Goal: Information Seeking & Learning: Find specific page/section

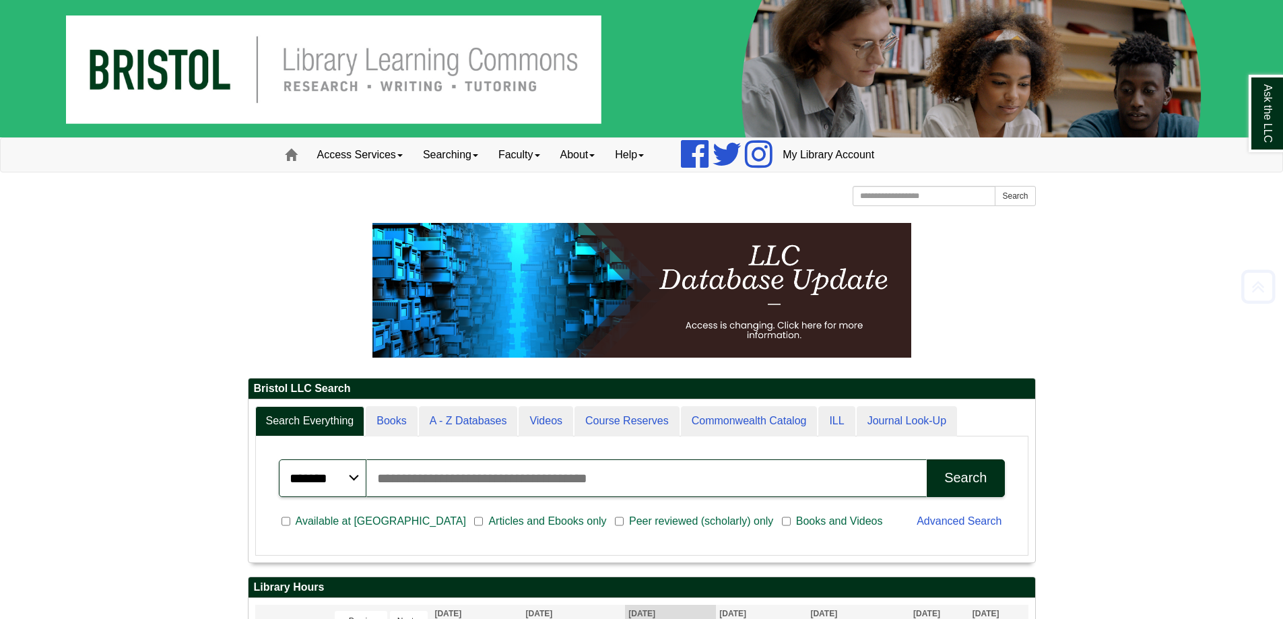
scroll to position [162, 787]
click at [393, 154] on link "Access Services" at bounding box center [360, 155] width 106 height 34
click at [573, 156] on link "About" at bounding box center [577, 155] width 55 height 34
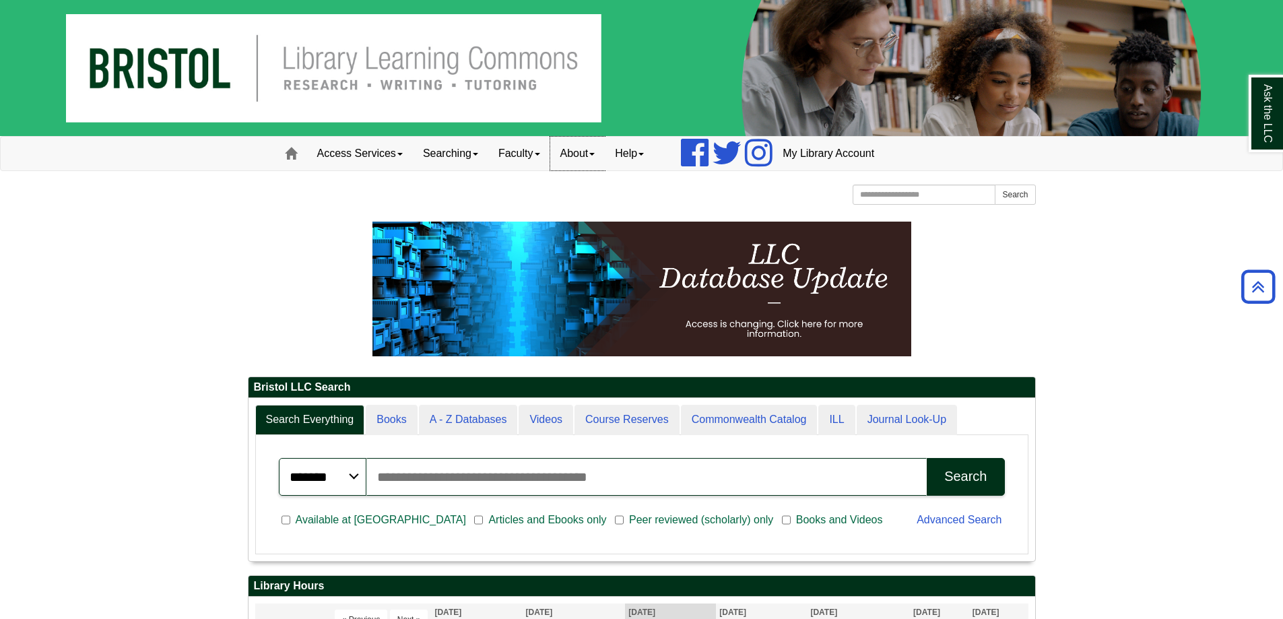
scroll to position [7, 7]
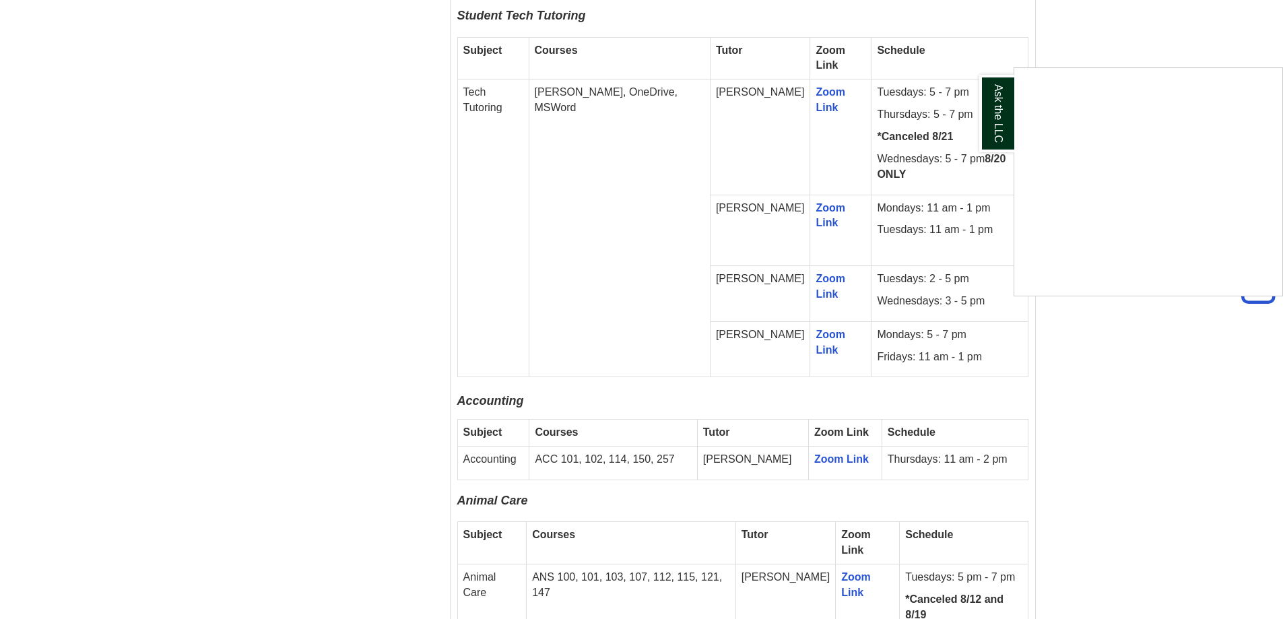
scroll to position [1213, 0]
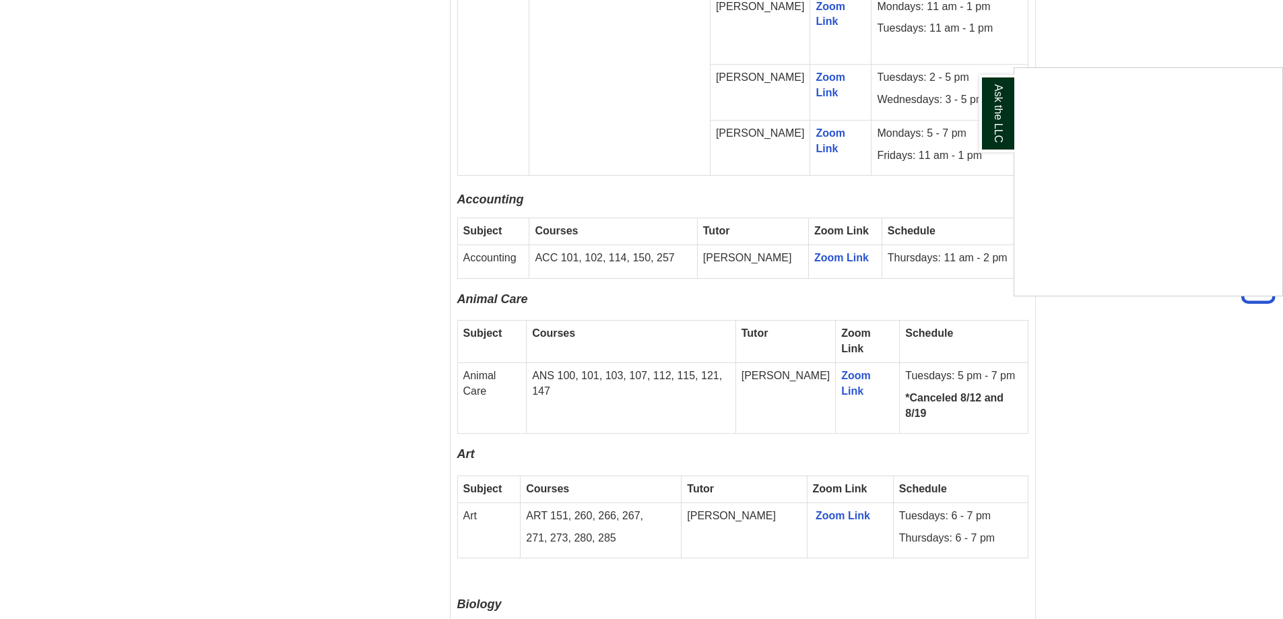
click at [1069, 37] on div "Ask the LLC" at bounding box center [641, 309] width 1283 height 619
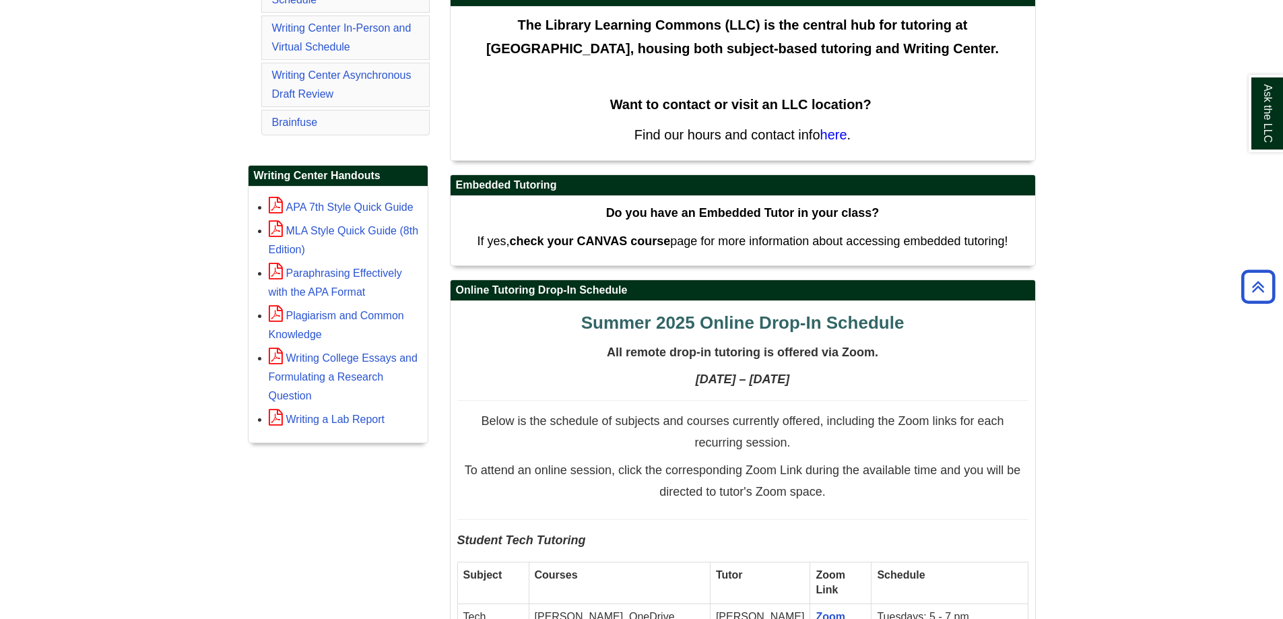
scroll to position [269, 0]
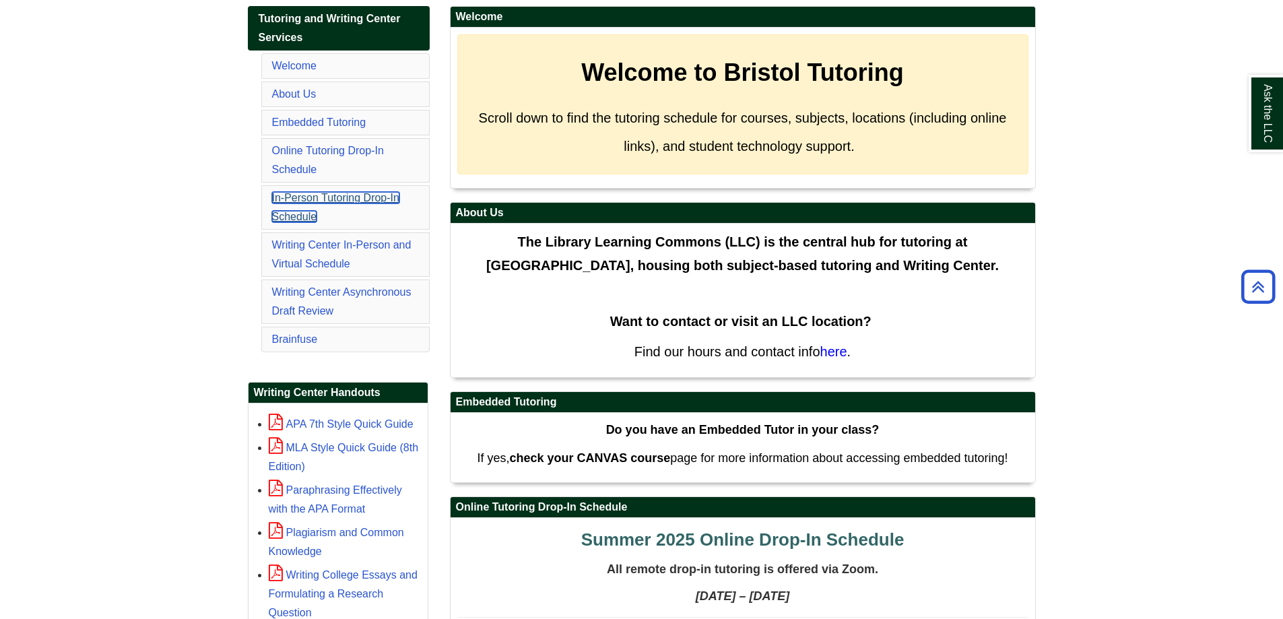
click at [310, 198] on link "In-Person Tutoring Drop-In Schedule" at bounding box center [335, 207] width 127 height 30
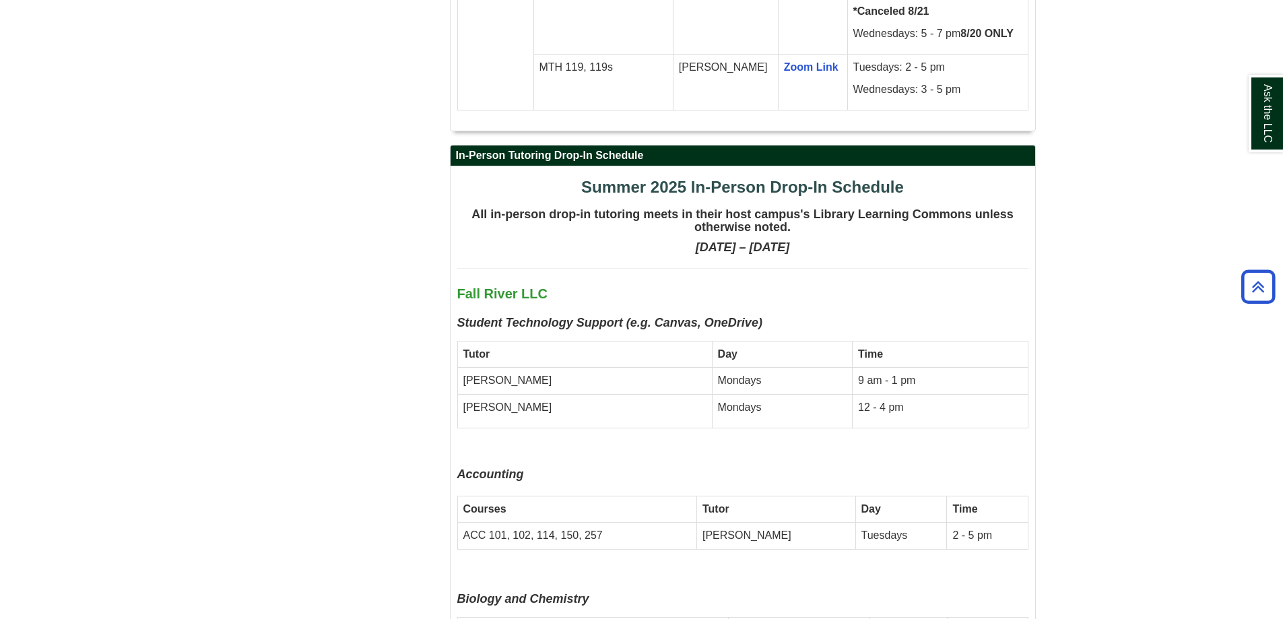
scroll to position [2954, 0]
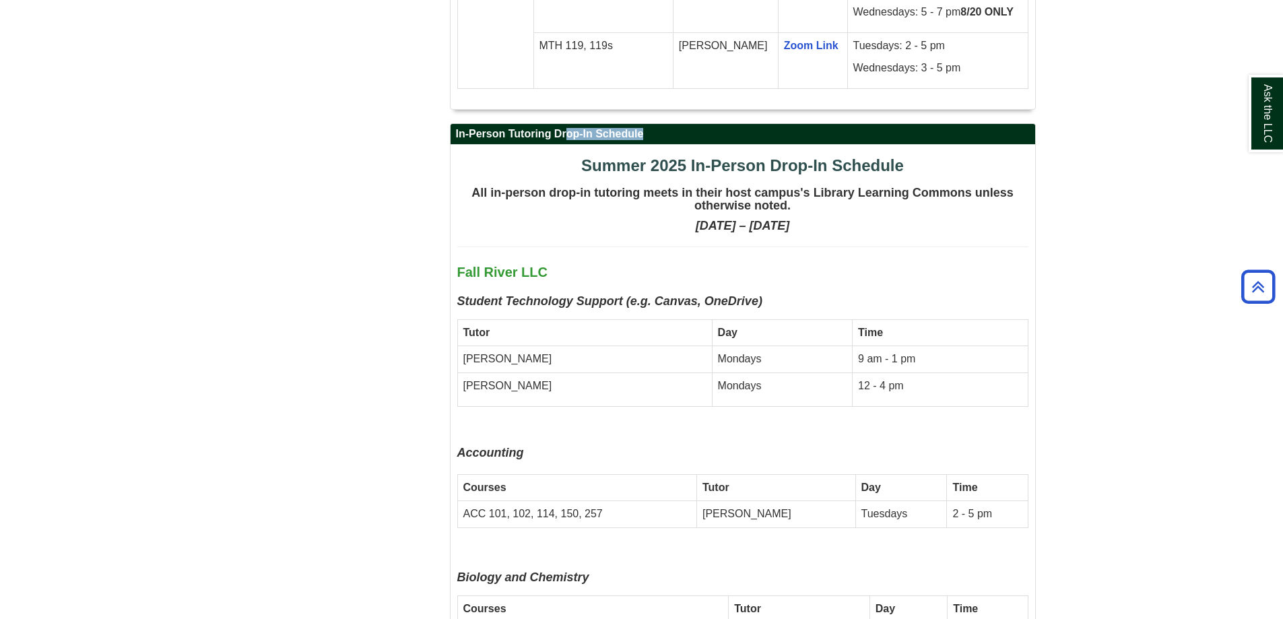
drag, startPoint x: 434, startPoint y: 2, endPoint x: 501, endPoint y: 39, distance: 76.9
click at [501, 39] on div "Tutoring and Writing Center Services Welcome About Us Embedded Tutoring Online …" at bounding box center [642, 328] width 808 height 6013
click at [446, 46] on div "Welcome Welcome to [GEOGRAPHIC_DATA] Tutoring Scroll down to find the tutoring …" at bounding box center [743, 328] width 606 height 6013
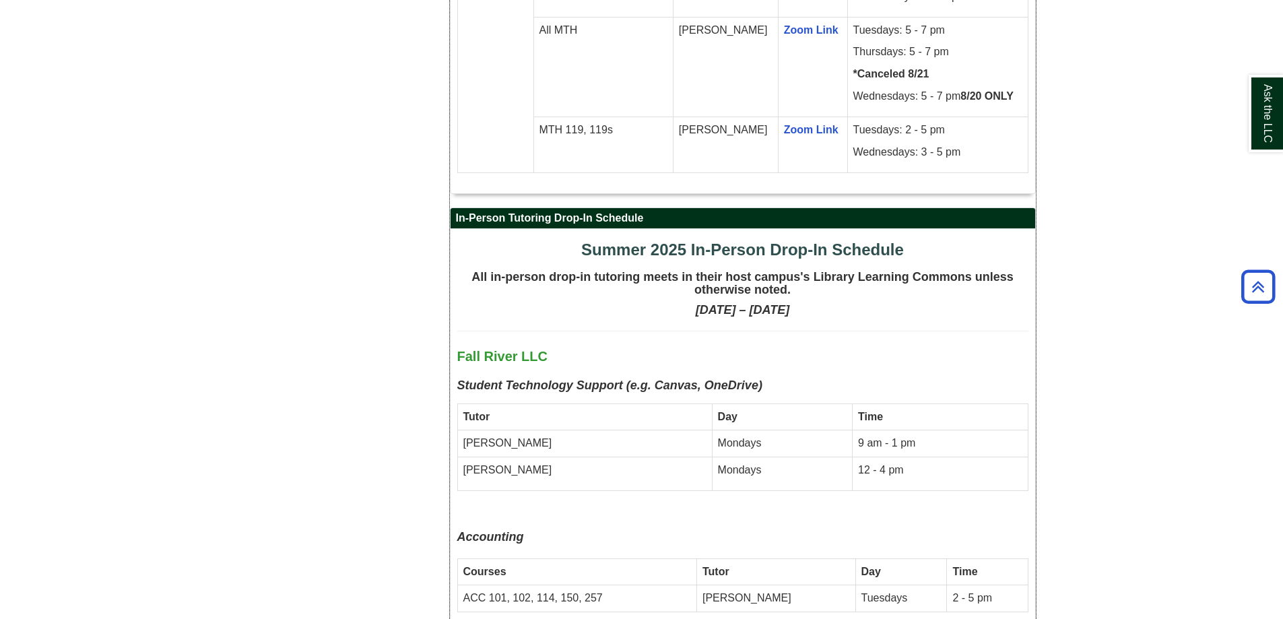
scroll to position [2707, 0]
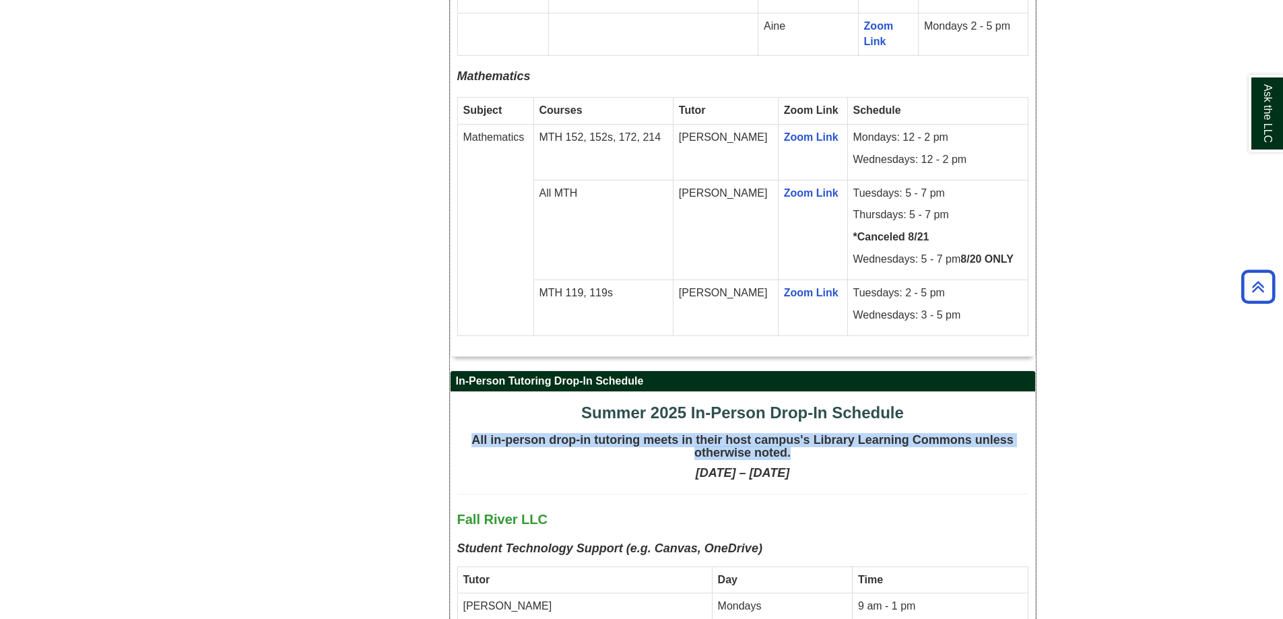
drag, startPoint x: 472, startPoint y: 317, endPoint x: 804, endPoint y: 329, distance: 332.3
click at [804, 434] on h4 "All in-person drop-in tutoring meets in their host campus's Library Learning Co…" at bounding box center [742, 447] width 571 height 27
copy strong "All in-person drop-in tutoring meets in their host campus's Library Learning Co…"
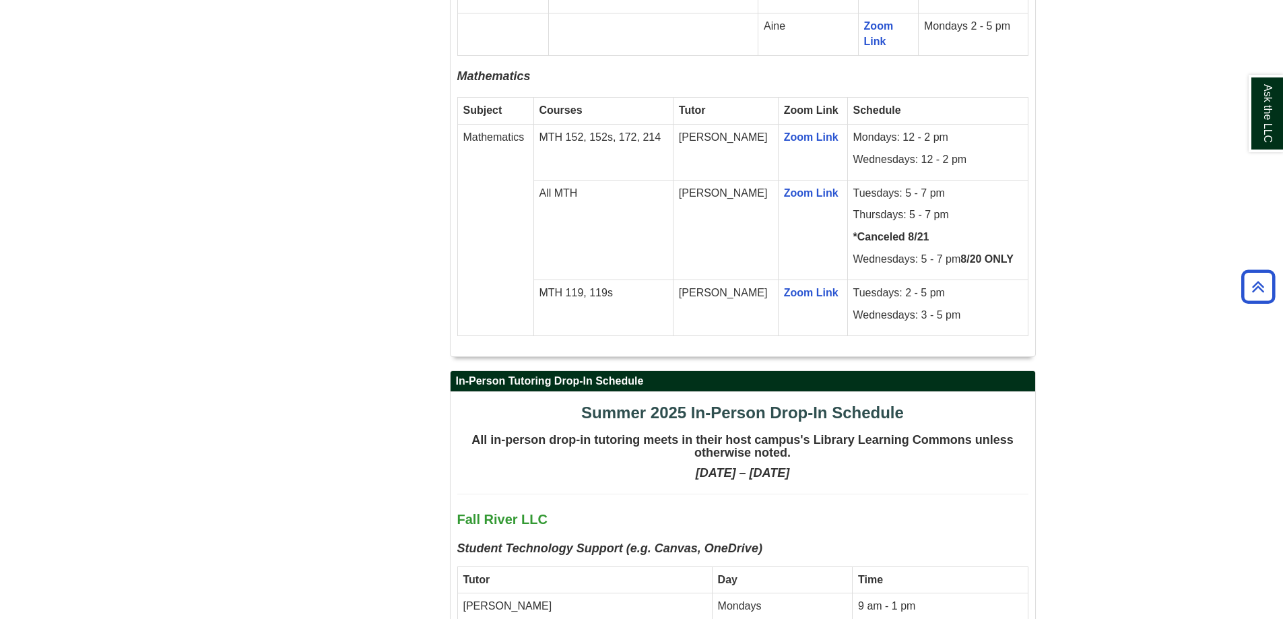
click at [380, 270] on div "Tutoring and Writing Center Services Welcome About Us Embedded Tutoring Online …" at bounding box center [642, 575] width 808 height 6013
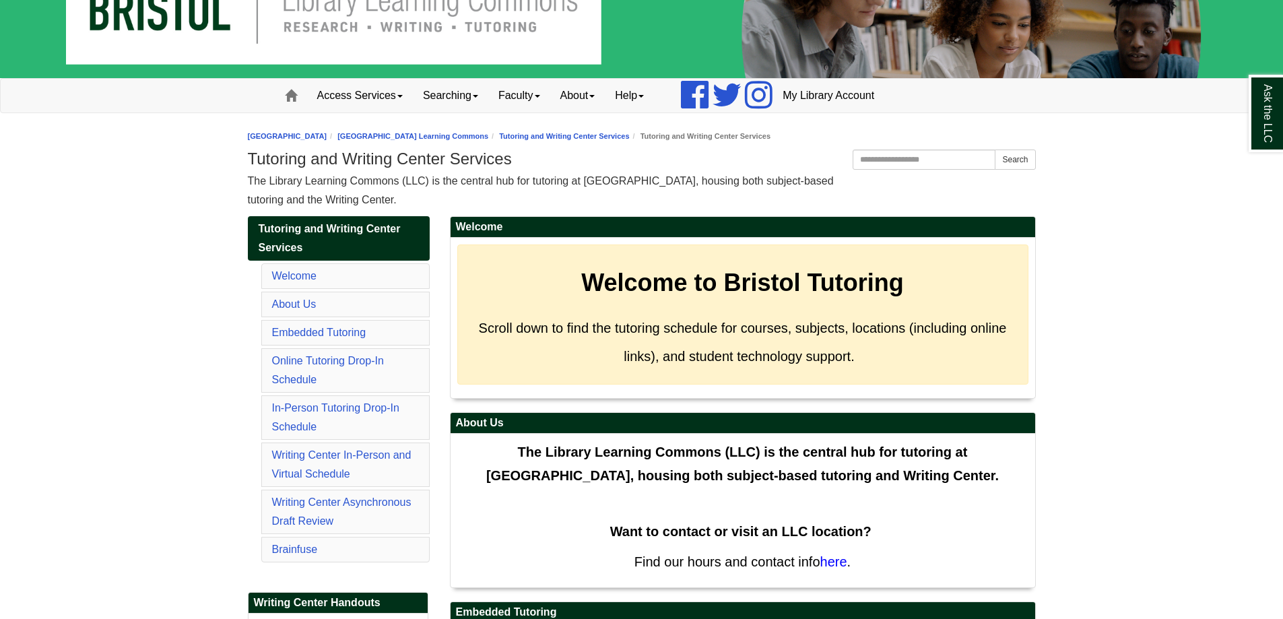
scroll to position [0, 0]
